Goal: Task Accomplishment & Management: Manage account settings

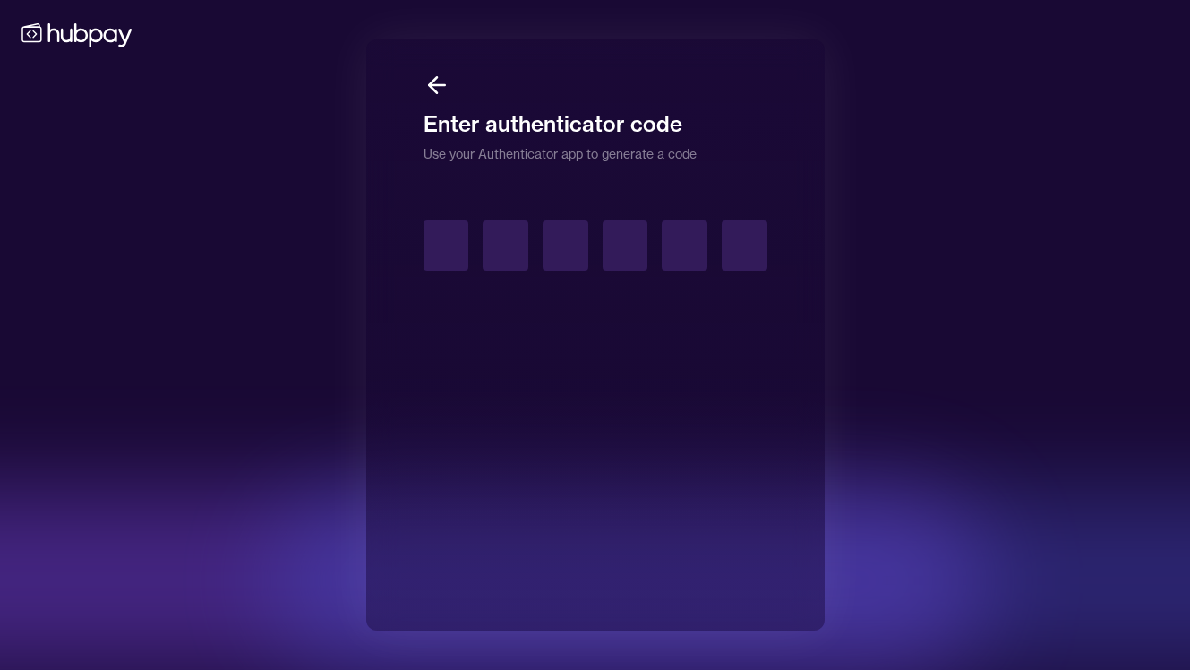
type input "*"
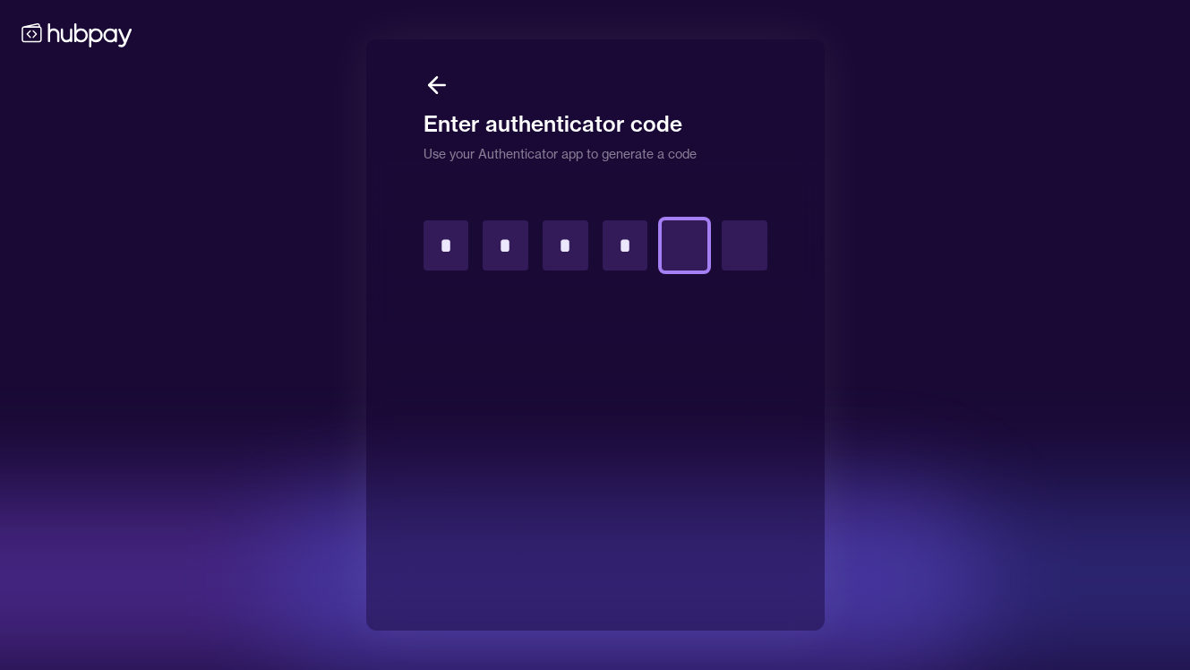
type input "*"
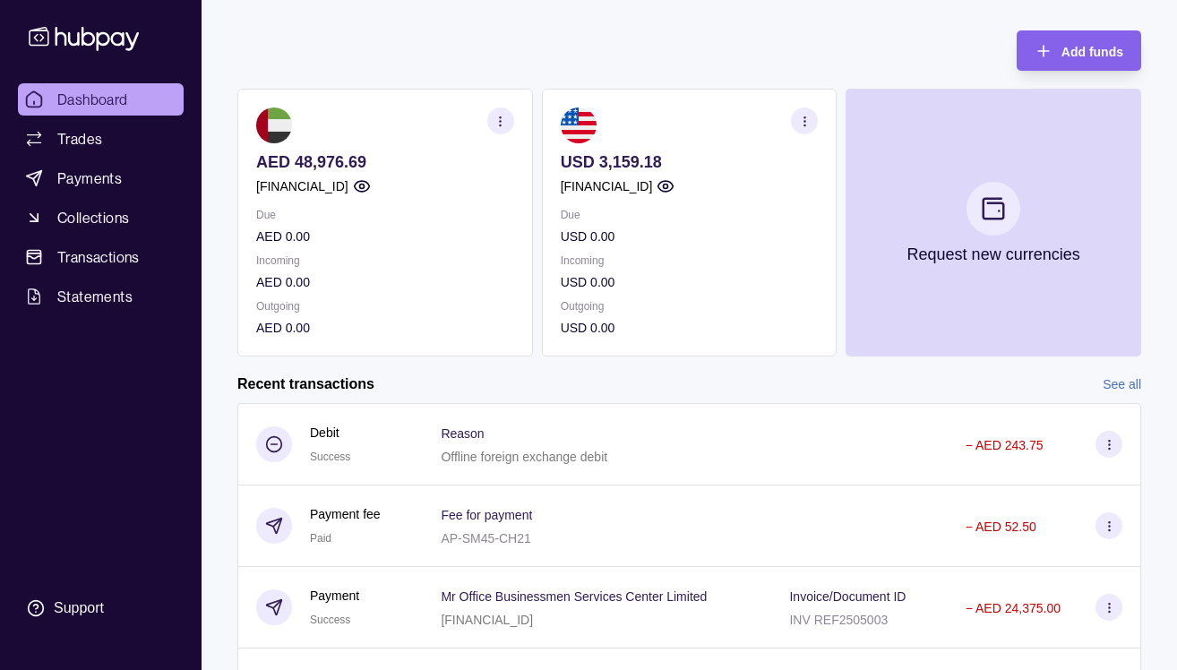
scroll to position [113, 0]
